Goal: Task Accomplishment & Management: Use online tool/utility

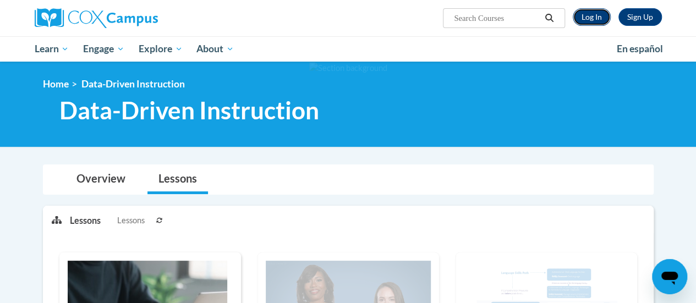
click at [591, 21] on link "Log In" at bounding box center [592, 17] width 38 height 18
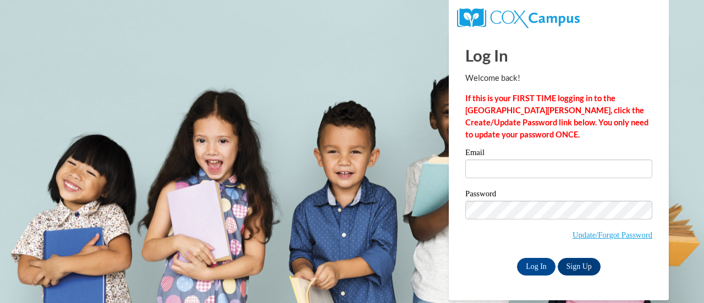
type input "rosethidalwin@gmail.com"
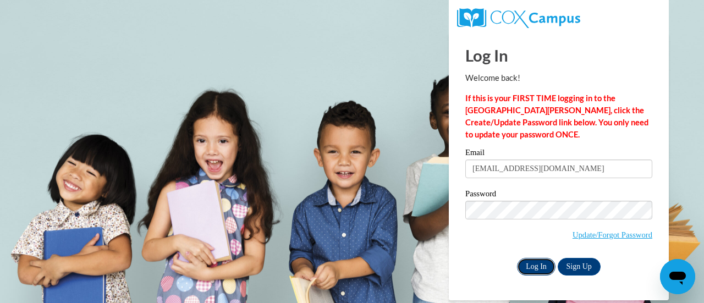
click at [537, 268] on input "Log In" at bounding box center [536, 267] width 39 height 18
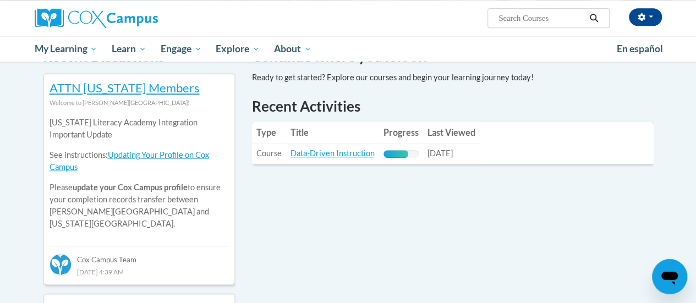
scroll to position [385, 0]
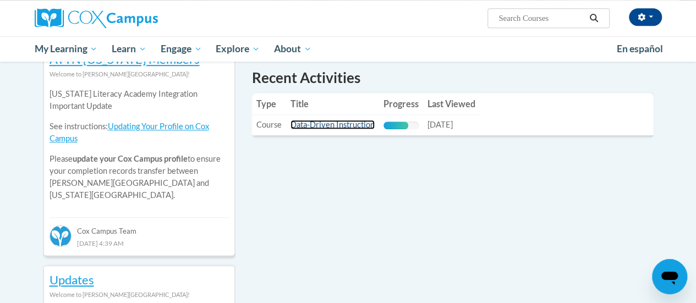
click at [332, 128] on link "Data-Driven Instruction" at bounding box center [332, 124] width 84 height 9
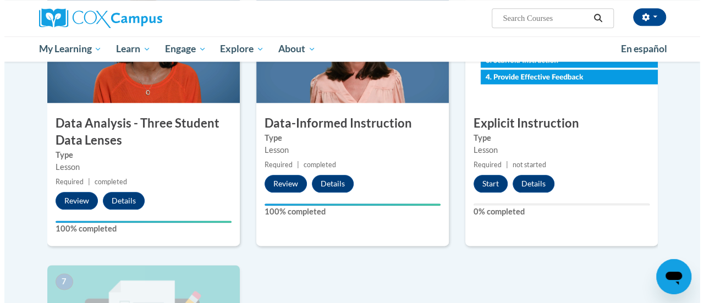
scroll to position [550, 0]
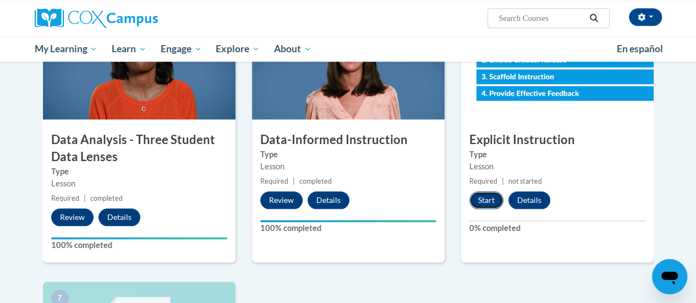
click at [479, 197] on button "Start" at bounding box center [486, 200] width 34 height 18
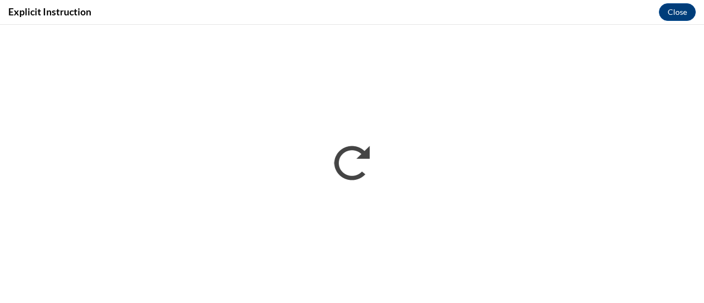
scroll to position [0, 0]
